Goal: Task Accomplishment & Management: Complete application form

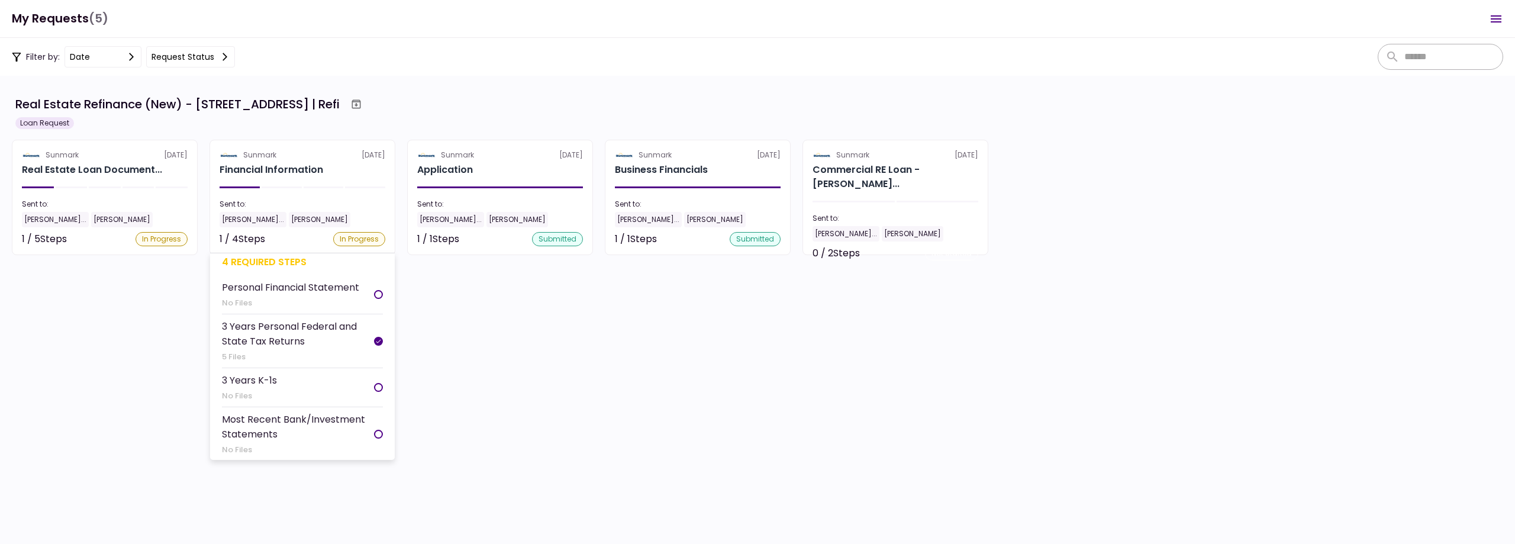
scroll to position [11, 0]
click at [347, 178] on section "Sunmark [DATE] Financial Information Sent to: [PERSON_NAME]... [PERSON_NAME] 1 …" at bounding box center [303, 197] width 186 height 115
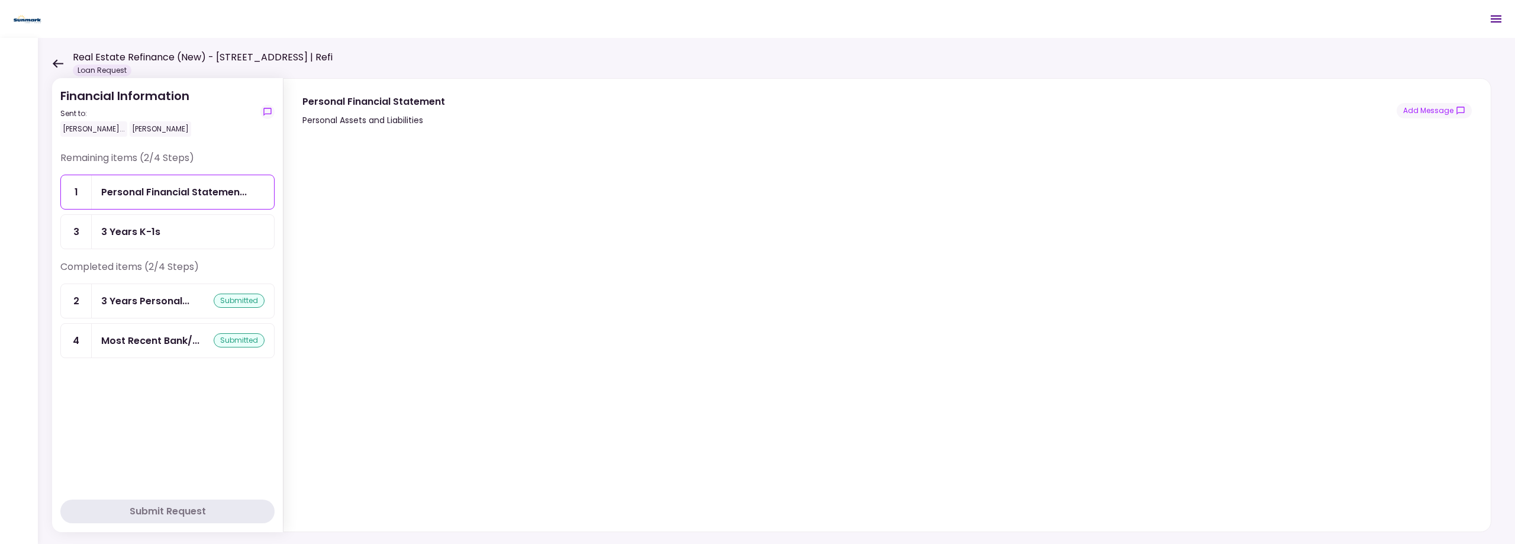
click at [171, 230] on div "3 Years K-1s" at bounding box center [182, 231] width 163 height 15
click at [56, 60] on icon at bounding box center [58, 63] width 11 height 8
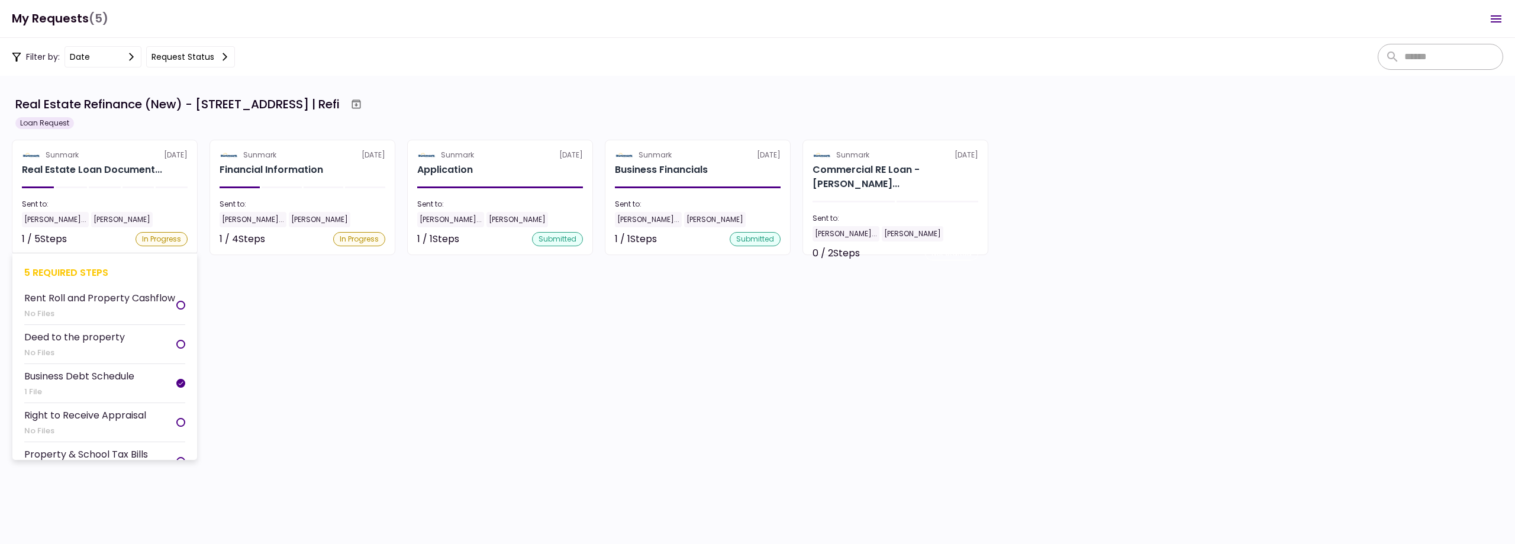
click at [85, 192] on section "Sunmark [DATE] Real Estate Loan Document... Sent to: [PERSON_NAME]... [PERSON_N…" at bounding box center [105, 197] width 186 height 115
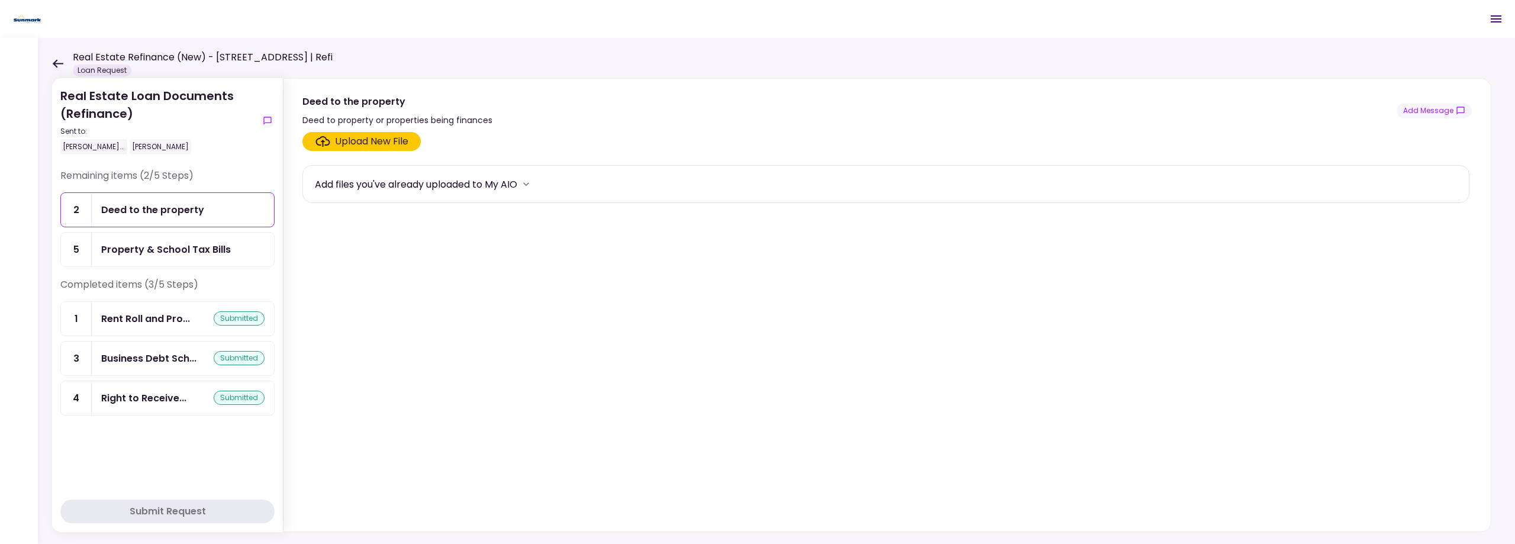
click at [56, 60] on icon at bounding box center [58, 63] width 11 height 8
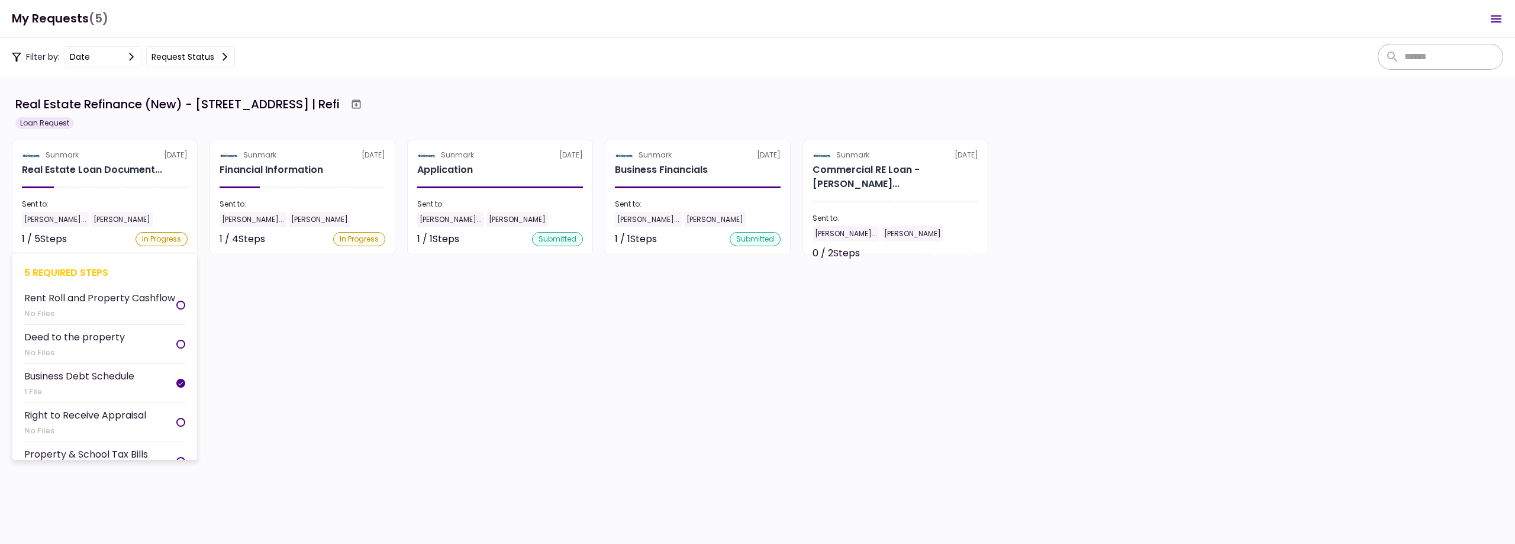
click at [114, 196] on section "Sunmark [DATE] Real Estate Loan Document... Sent to: [PERSON_NAME]... [PERSON_N…" at bounding box center [105, 197] width 186 height 115
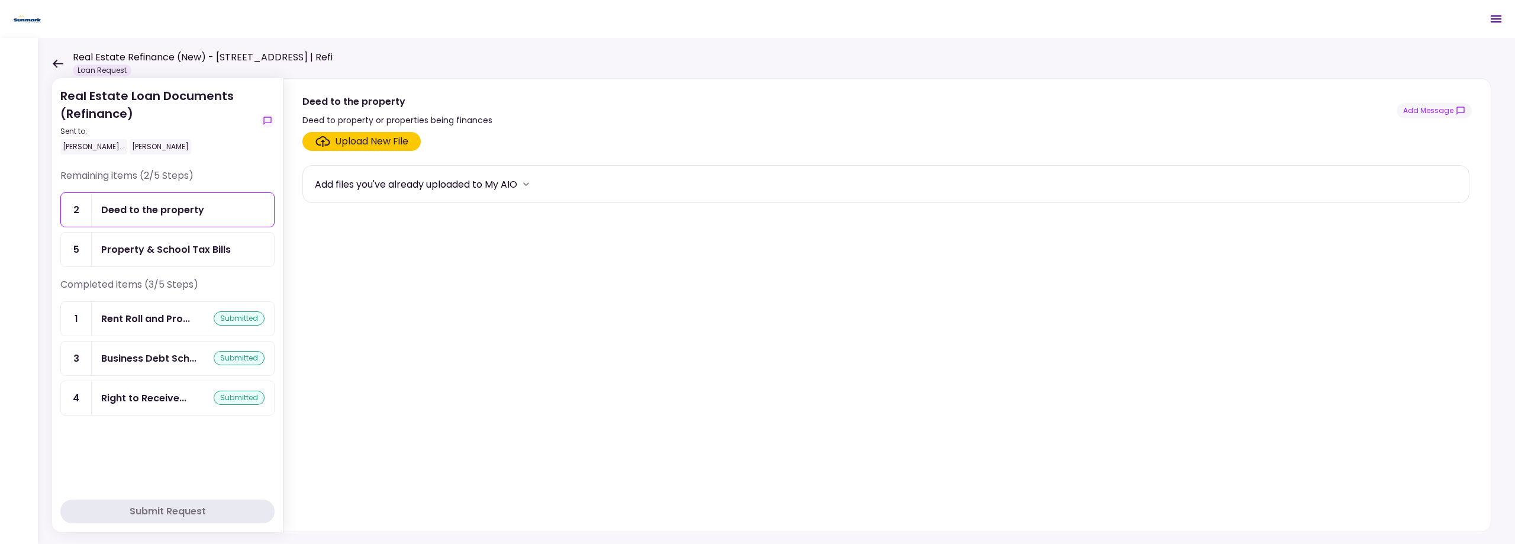
click at [57, 60] on icon at bounding box center [58, 63] width 11 height 8
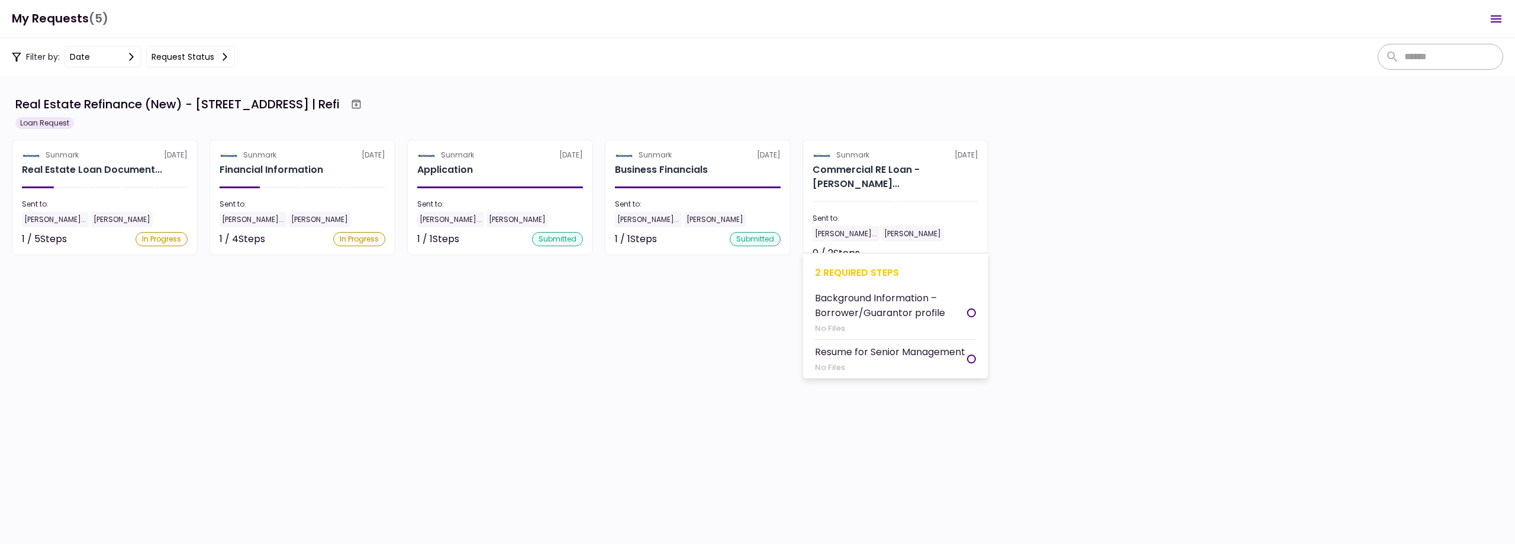
click at [890, 189] on section "Sunmark [DATE] Commercial RE Loan - [PERSON_NAME]... Sent to: [PERSON_NAME]... …" at bounding box center [896, 197] width 186 height 115
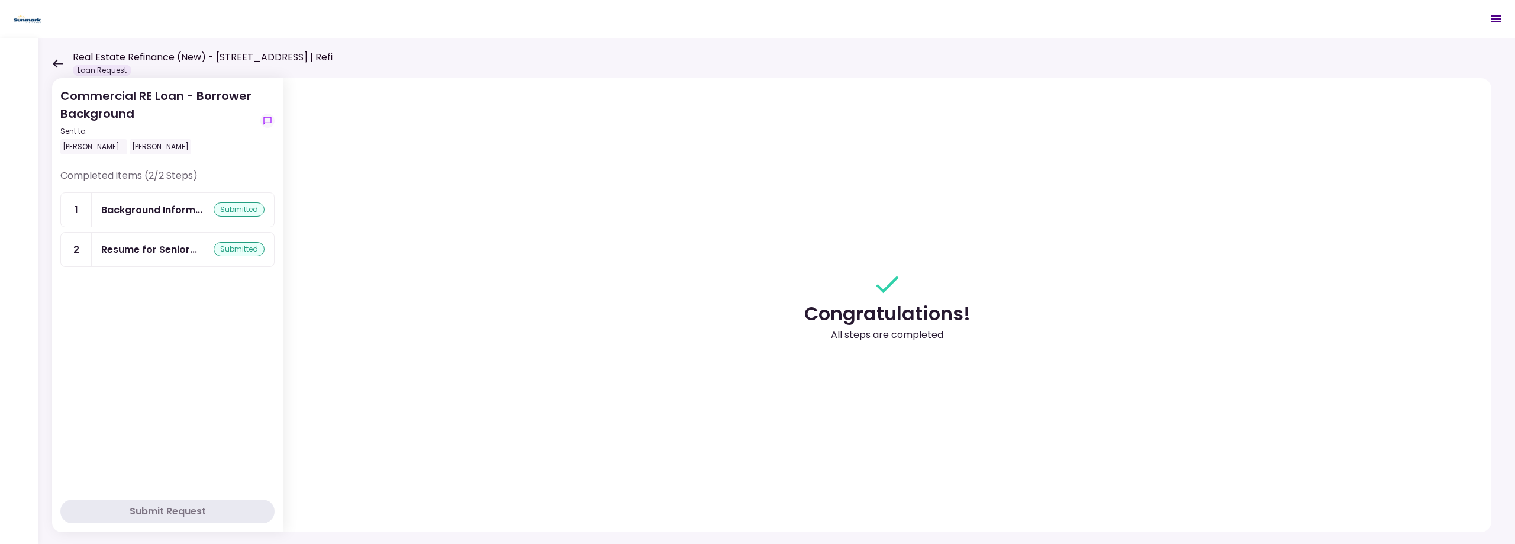
click at [52, 57] on div "Real Estate Refinance (New) - [STREET_ADDRESS] | Refi Loan Request" at bounding box center [192, 63] width 281 height 26
click at [54, 59] on icon at bounding box center [57, 63] width 11 height 9
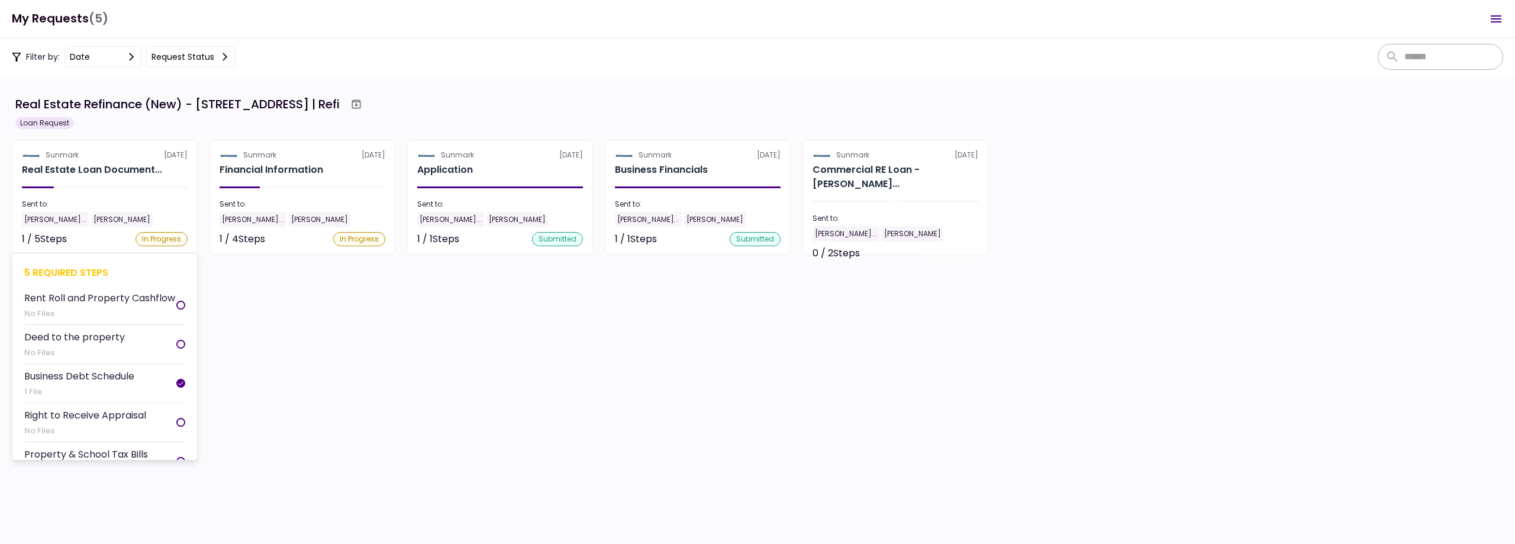
click at [121, 184] on section "Sunmark [DATE] Real Estate Loan Document... Sent to: [PERSON_NAME]... [PERSON_N…" at bounding box center [105, 197] width 186 height 115
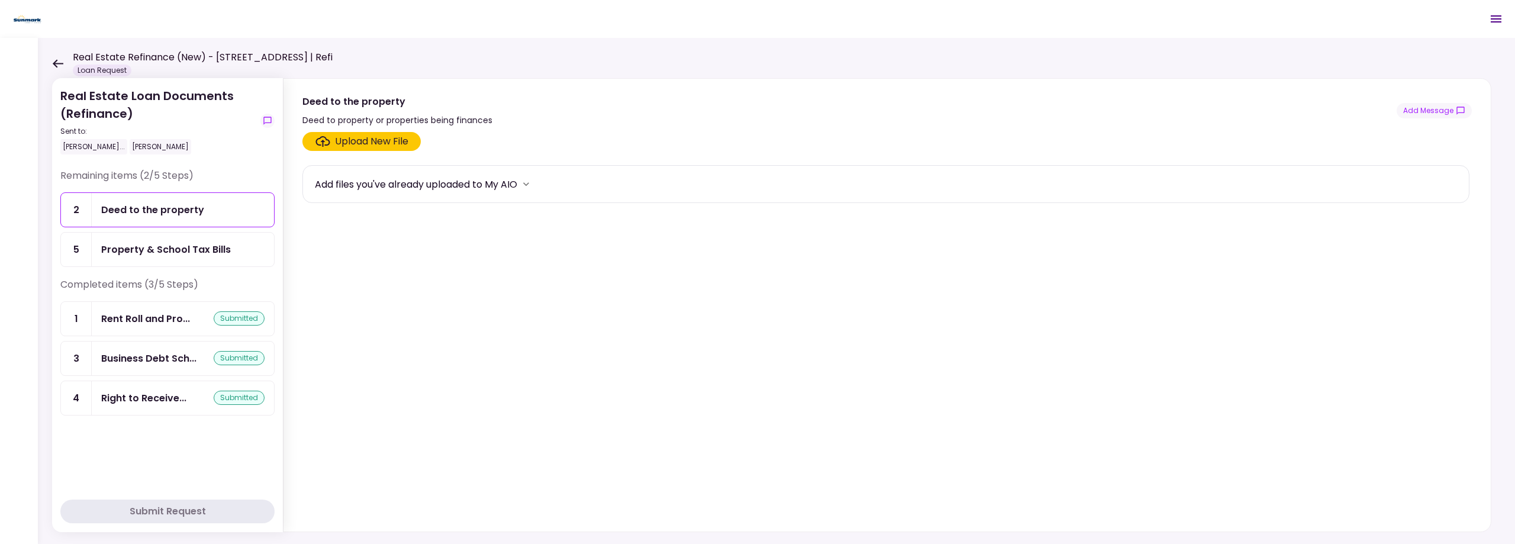
click at [65, 68] on div "Real Estate Refinance (New) - [STREET_ADDRESS] | Refi Loan Request" at bounding box center [192, 63] width 281 height 26
click at [54, 61] on icon at bounding box center [57, 63] width 11 height 9
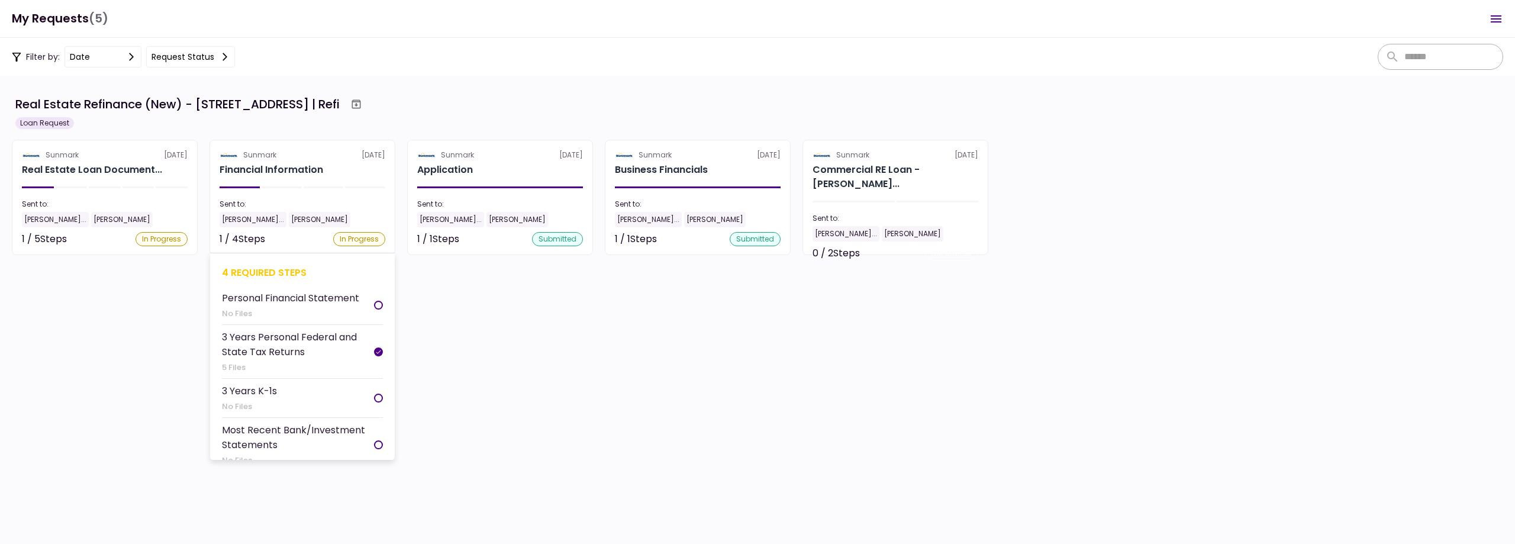
click at [288, 167] on h2 "Financial Information" at bounding box center [272, 170] width 104 height 14
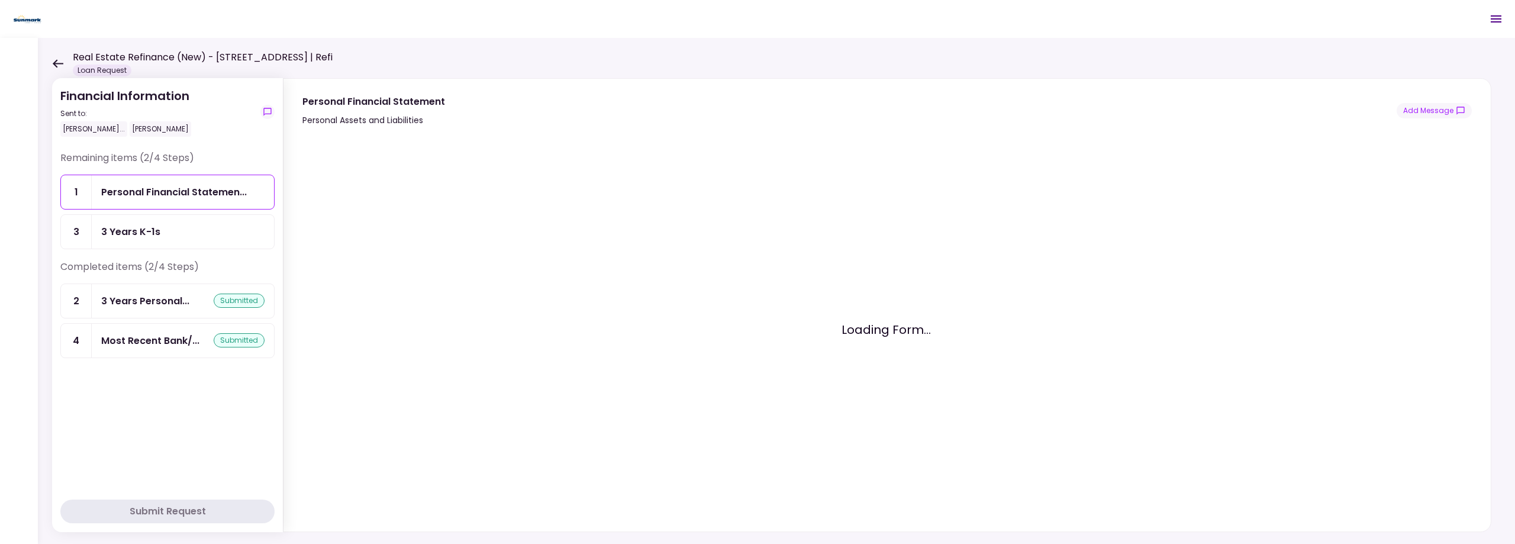
click at [165, 230] on div "3 Years K-1s" at bounding box center [182, 231] width 163 height 15
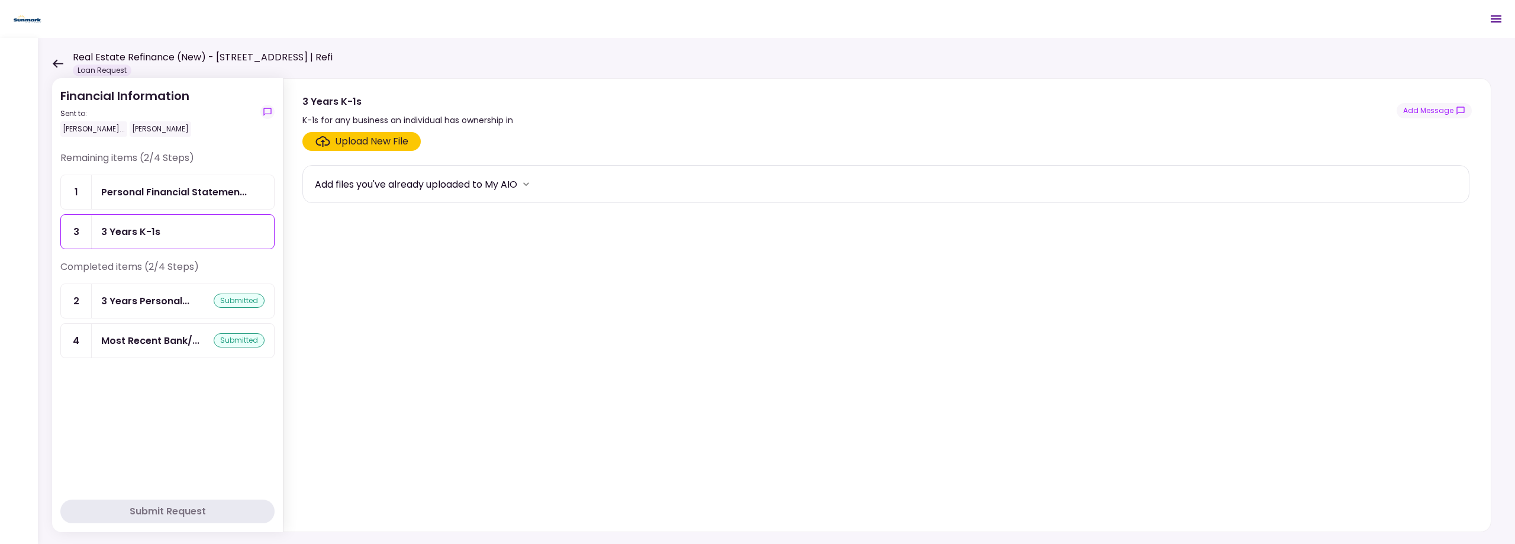
click at [372, 139] on div "Upload New File" at bounding box center [371, 141] width 73 height 14
click at [0, 0] on input "Upload New File" at bounding box center [0, 0] width 0 height 0
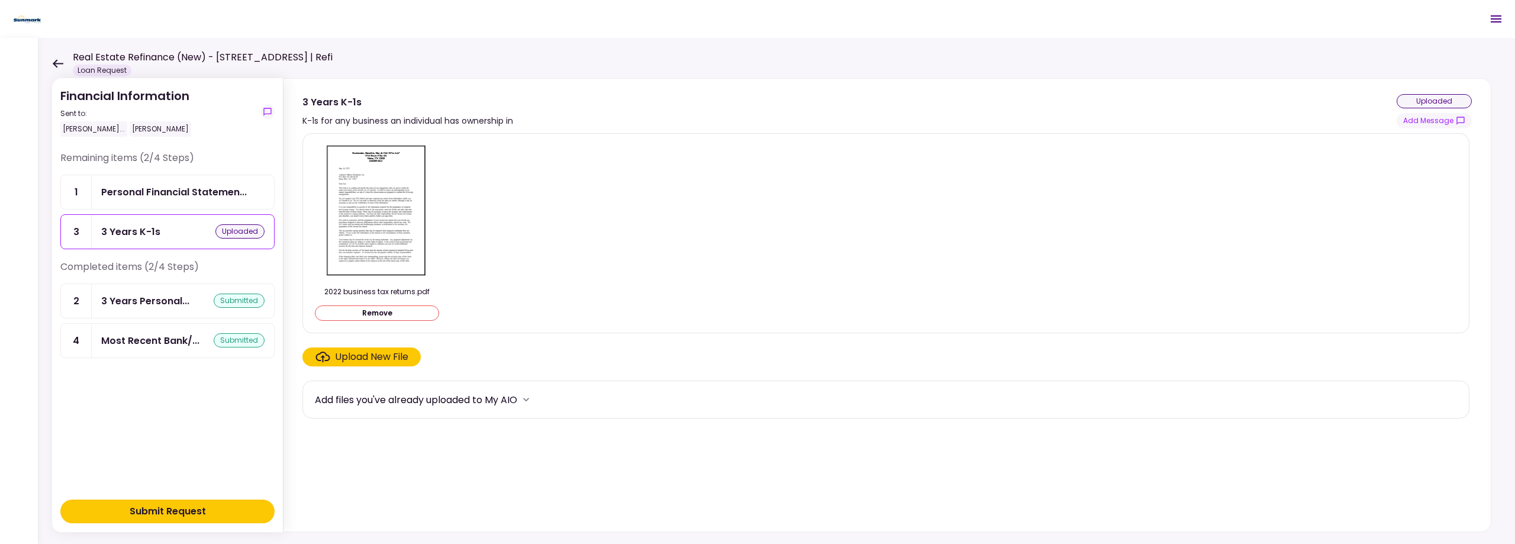
click at [366, 361] on div "Upload New File" at bounding box center [371, 357] width 73 height 14
click at [0, 0] on input "Upload New File" at bounding box center [0, 0] width 0 height 0
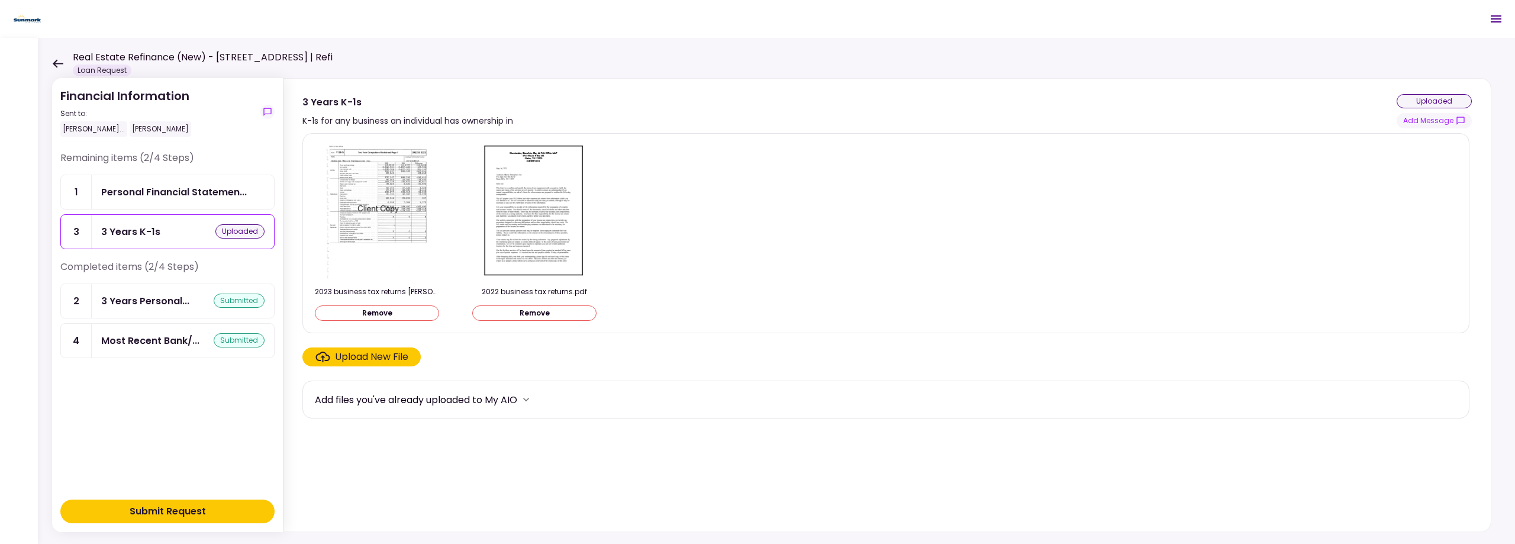
click at [376, 358] on div "Upload New File" at bounding box center [371, 357] width 73 height 14
click at [0, 0] on input "Upload New File" at bounding box center [0, 0] width 0 height 0
click at [370, 358] on div "Upload New File" at bounding box center [371, 357] width 73 height 14
click at [0, 0] on input "Upload New File" at bounding box center [0, 0] width 0 height 0
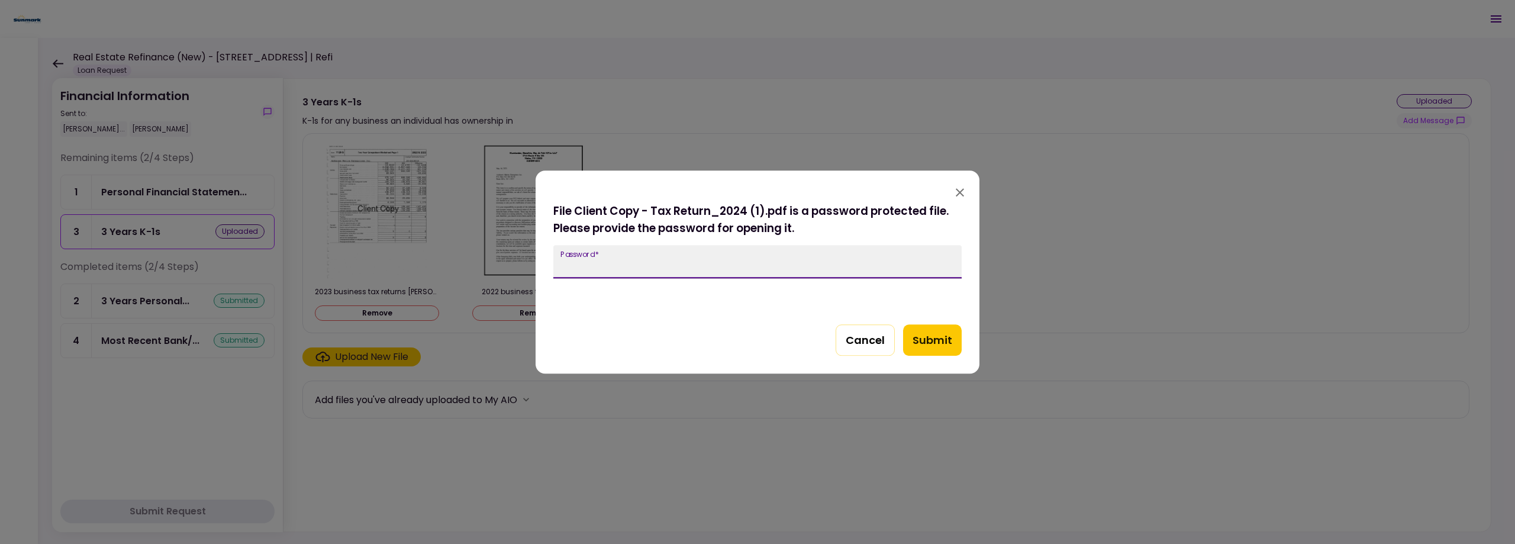
click at [634, 258] on input "Password   *" at bounding box center [757, 261] width 408 height 33
click at [958, 192] on icon "button" at bounding box center [960, 192] width 14 height 14
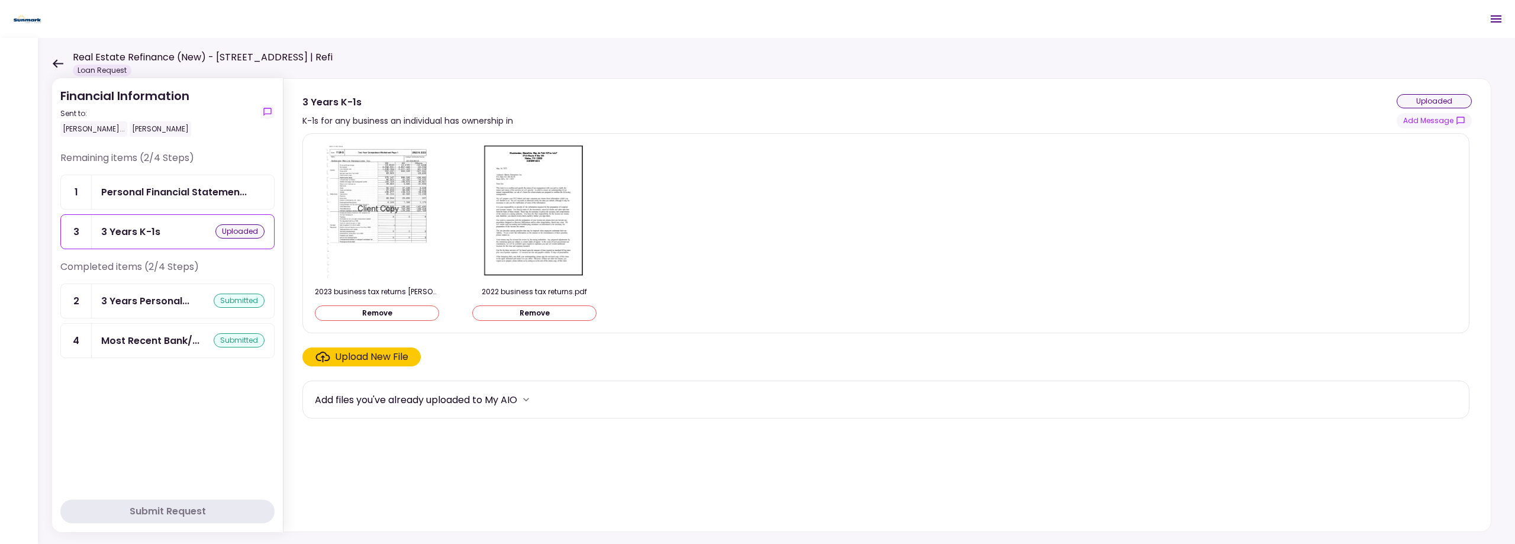
click at [354, 359] on div "Upload New File" at bounding box center [371, 357] width 73 height 14
click at [0, 0] on input "Upload New File" at bounding box center [0, 0] width 0 height 0
click at [204, 498] on section "Financial Information Sent to: [PERSON_NAME]... [PERSON_NAME] Remaining items (…" at bounding box center [167, 305] width 231 height 454
click at [204, 501] on button "Submit Request" at bounding box center [167, 512] width 214 height 24
click at [69, 59] on div "Real Estate Refinance (New) - [STREET_ADDRESS] | Refi Loan Request" at bounding box center [192, 63] width 281 height 26
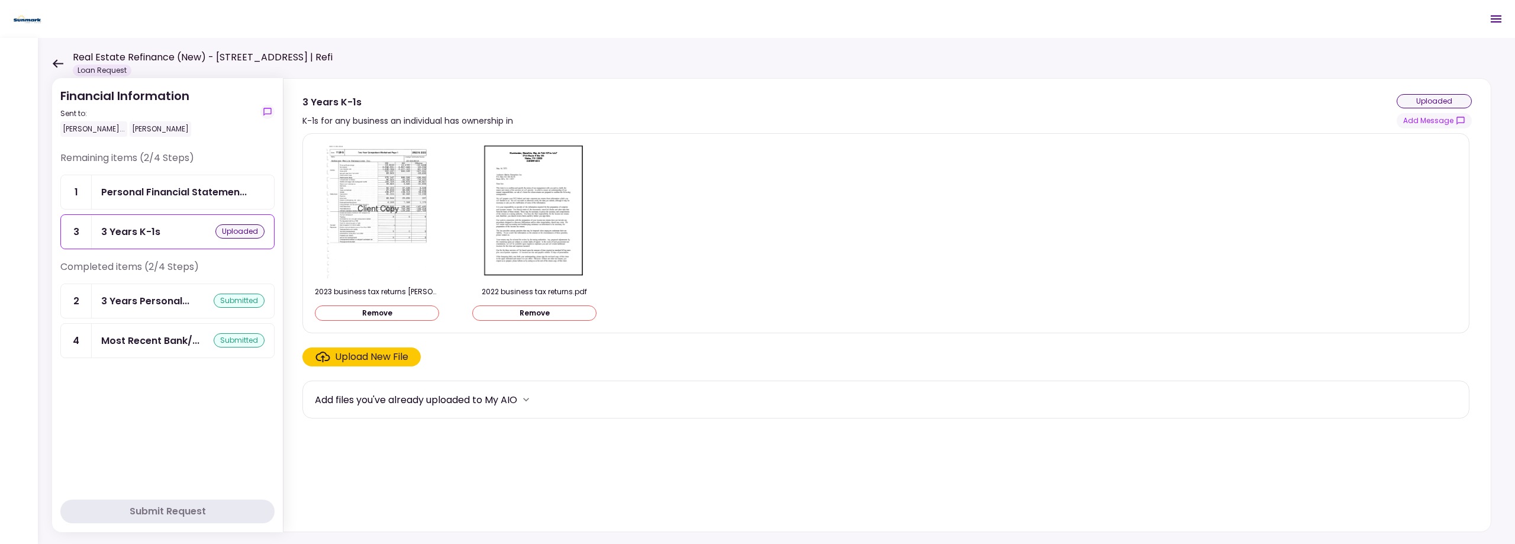
click at [51, 62] on div "Financial Information Sent to: [PERSON_NAME]... [PERSON_NAME] Remaining items (…" at bounding box center [776, 291] width 1477 height 506
click at [59, 63] on icon at bounding box center [58, 63] width 11 height 8
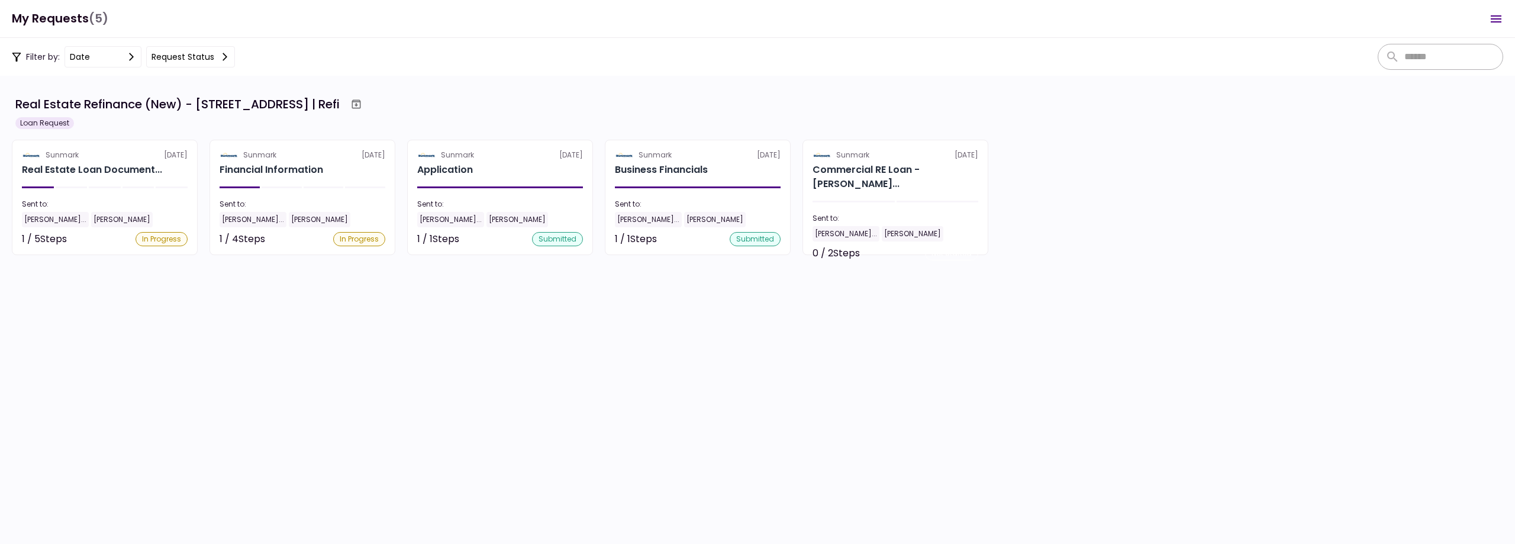
click at [102, 135] on div "Real Estate Refinance (New) - [STREET_ADDRESS] | Refi Loan Request Sunmark [DAT…" at bounding box center [757, 175] width 1491 height 162
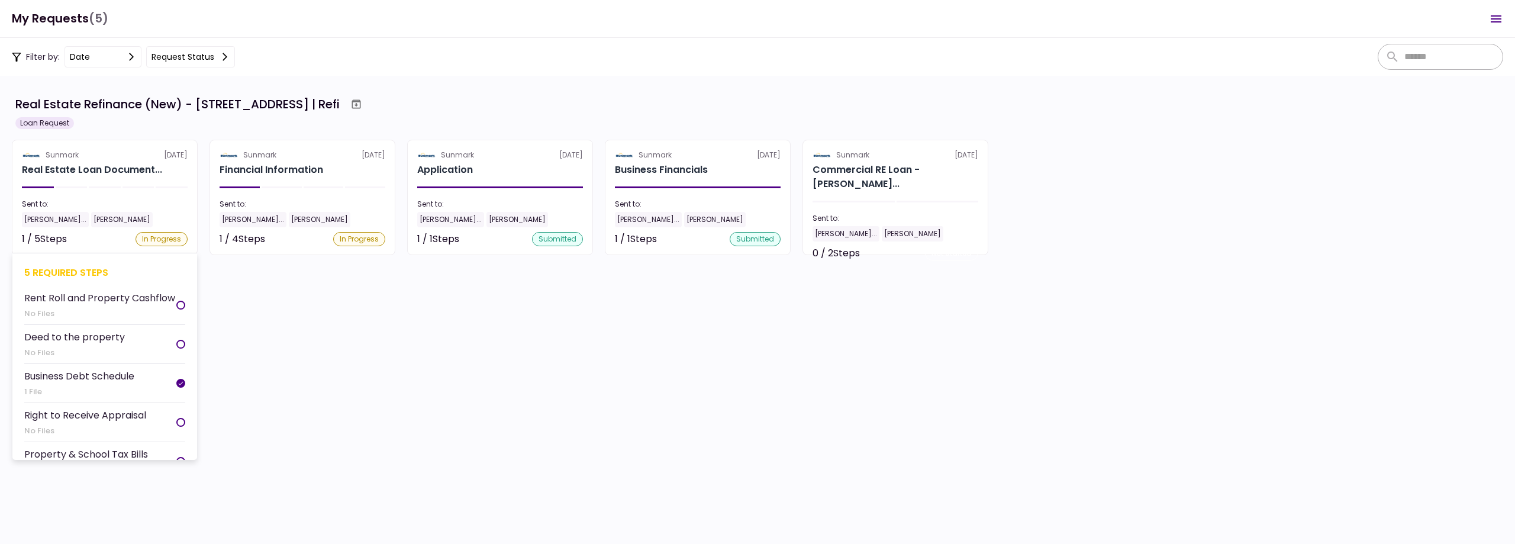
click at [102, 166] on div "Real Estate Loan Document..." at bounding box center [92, 170] width 140 height 14
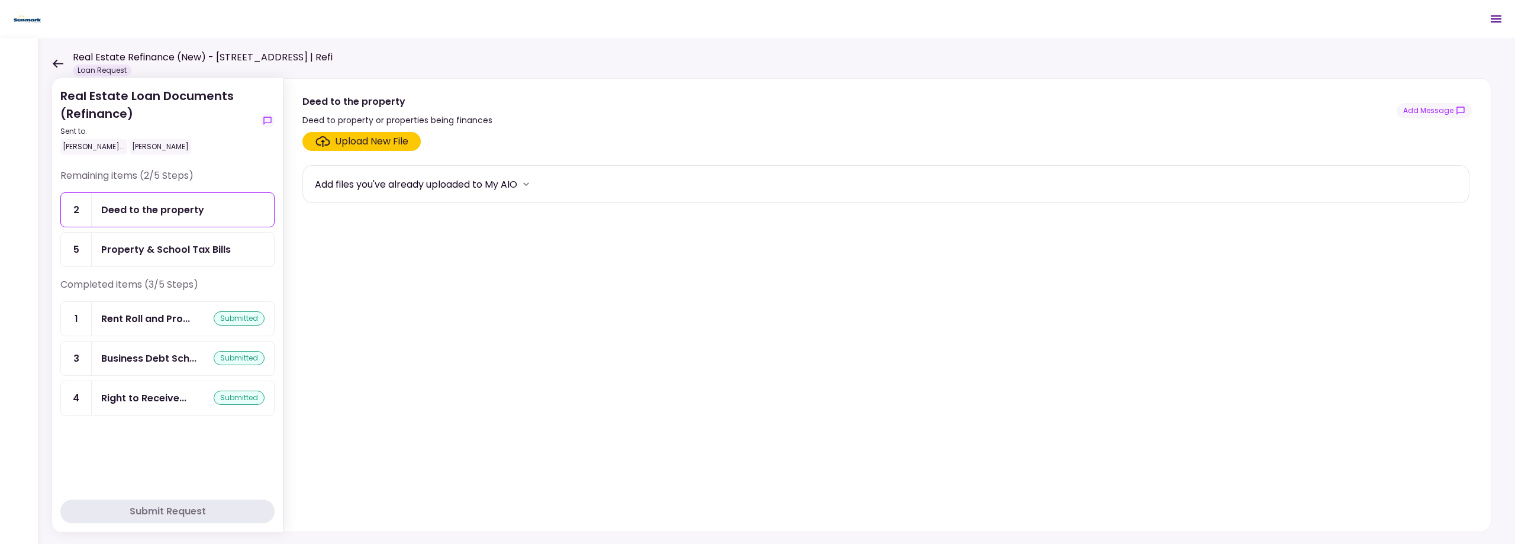
click at [142, 242] on div "Property & School Tax Bills" at bounding box center [166, 249] width 130 height 15
click at [65, 60] on div "Real Estate Refinance (New) - [STREET_ADDRESS] | Refi Loan Request" at bounding box center [192, 63] width 281 height 26
click at [54, 65] on icon at bounding box center [58, 63] width 11 height 8
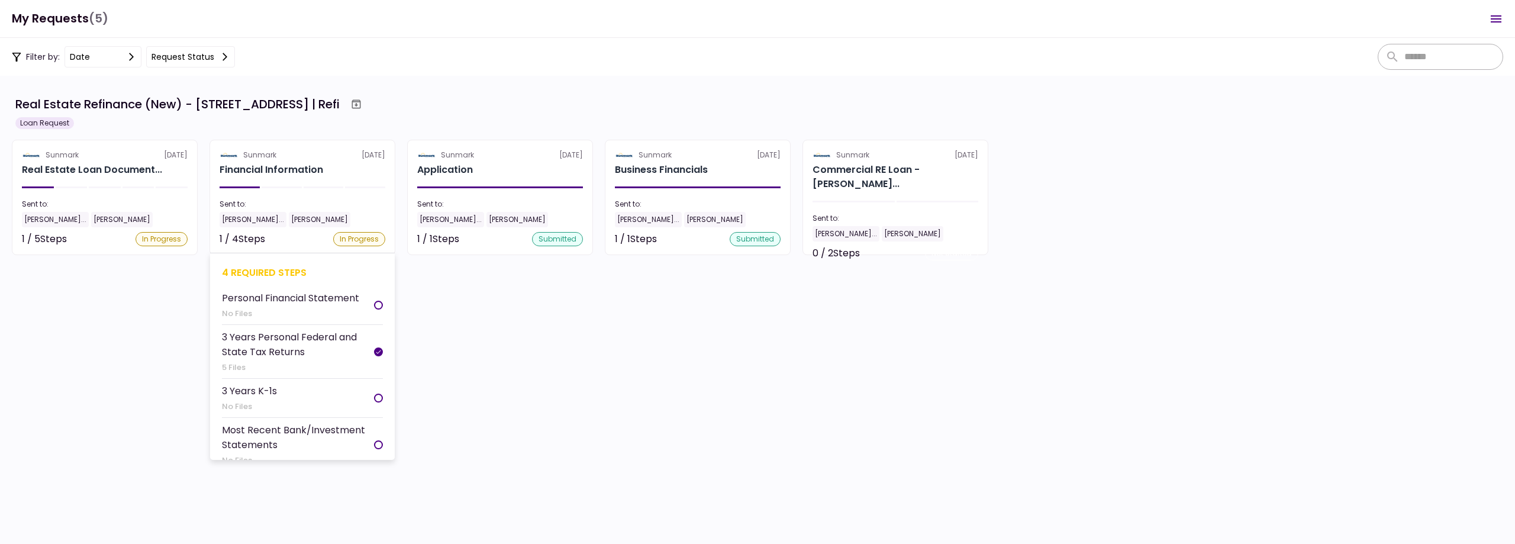
scroll to position [11, 0]
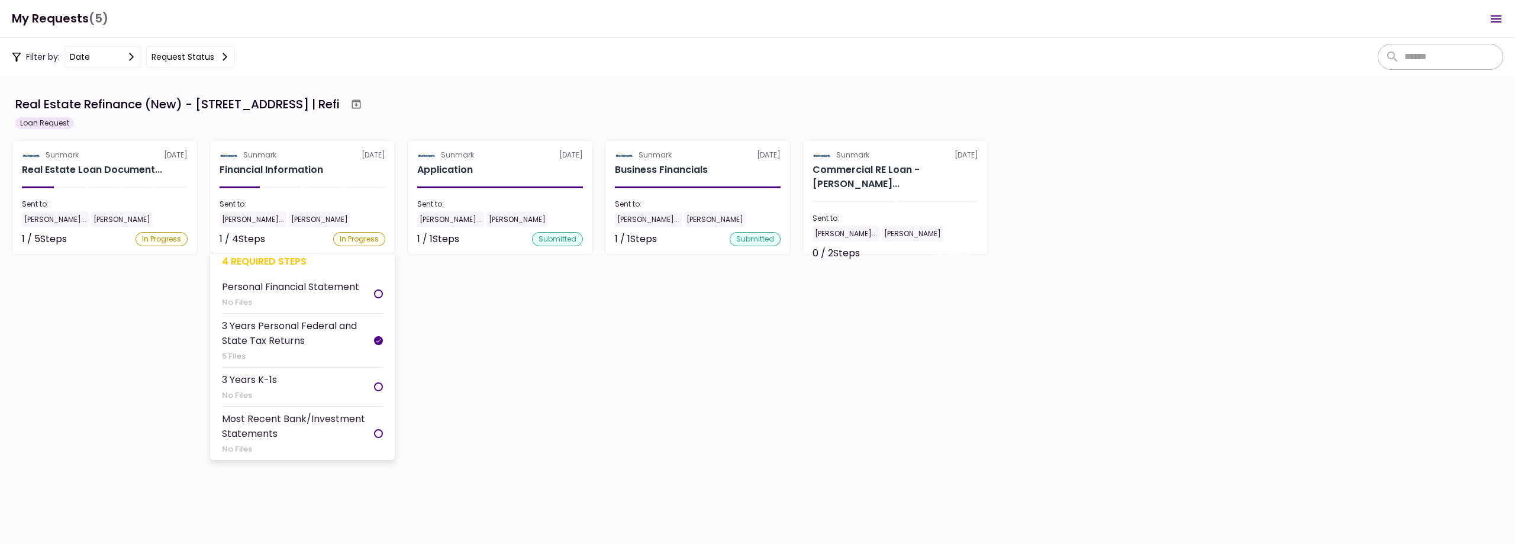
click at [297, 186] on section "Sunmark [DATE] Financial Information Sent to: [PERSON_NAME]... [PERSON_NAME] 1 …" at bounding box center [303, 197] width 186 height 115
